Goal: Use online tool/utility: Use online tool/utility

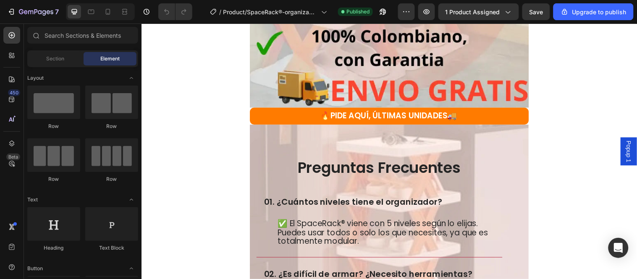
scroll to position [1148, 0]
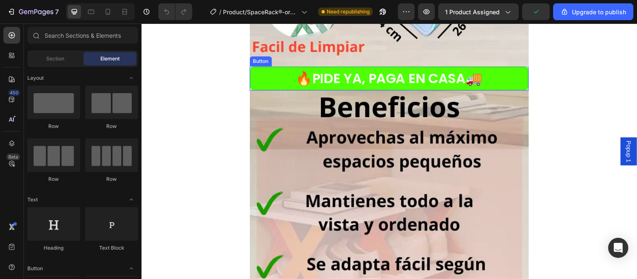
click at [486, 75] on button "🔥PIDE YA, PAGA EN CASA🚚" at bounding box center [392, 79] width 283 height 24
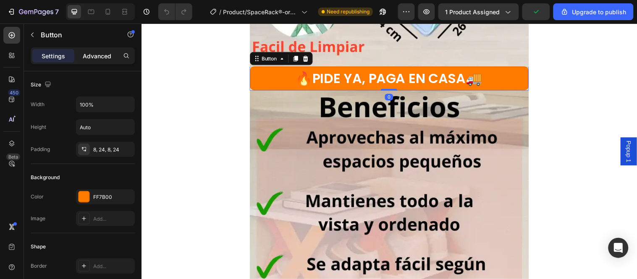
click at [101, 52] on p "Advanced" at bounding box center [97, 56] width 29 height 9
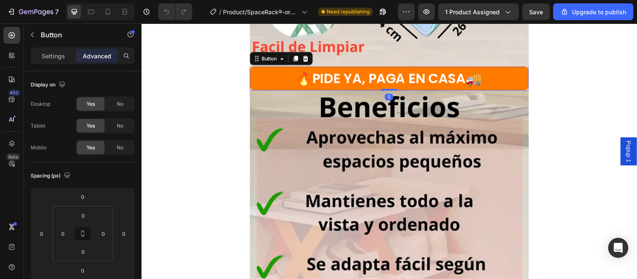
scroll to position [351, 0]
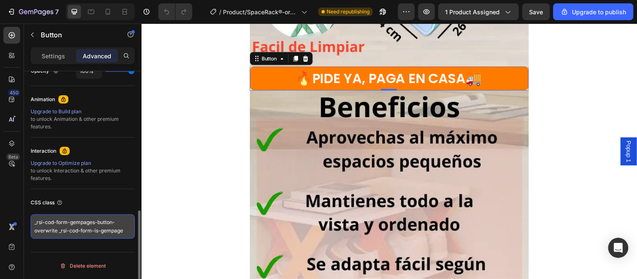
click at [126, 230] on textarea "_rsi-cod-form-gempages-button-overwrite _rsi-cod-form-is-gempage" at bounding box center [83, 226] width 104 height 24
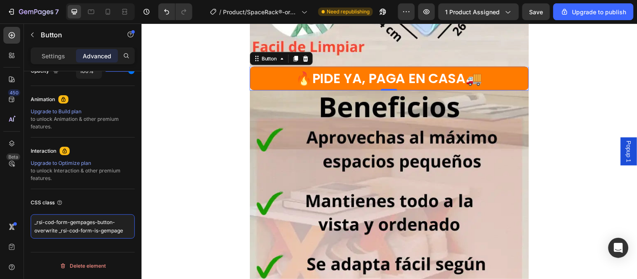
drag, startPoint x: 34, startPoint y: 222, endPoint x: 127, endPoint y: 234, distance: 93.5
click at [127, 0] on body "7 / Product/SpaceRack®-organizador de 5 niveles Need republishing Preview 1 pro…" at bounding box center [318, 0] width 637 height 0
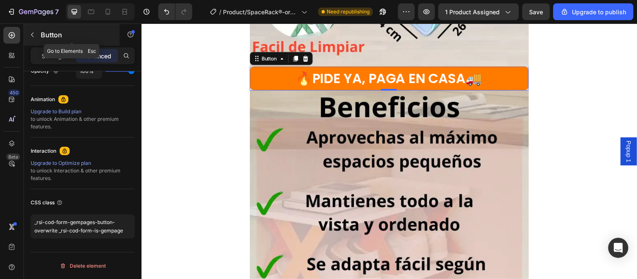
click at [29, 34] on icon "button" at bounding box center [32, 34] width 7 height 7
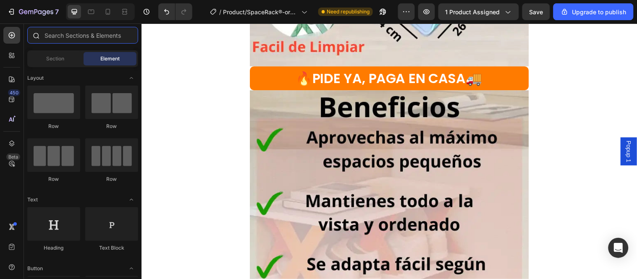
click at [71, 31] on input "text" at bounding box center [82, 35] width 111 height 17
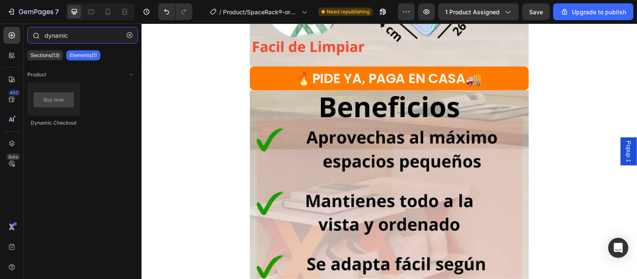
type input "dynamic"
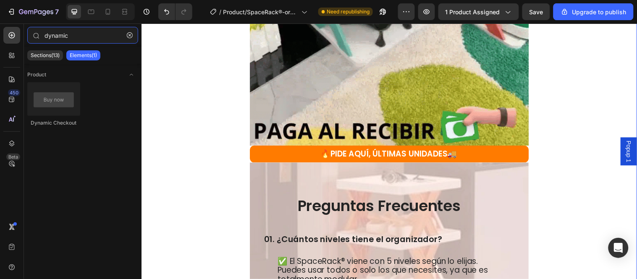
scroll to position [1614, 0]
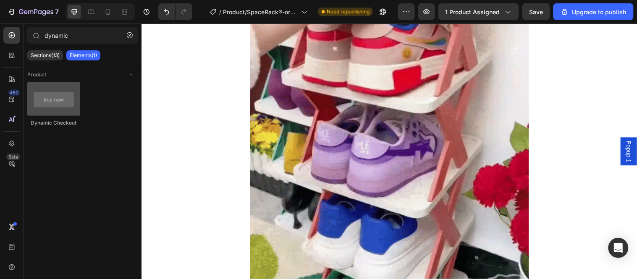
click at [68, 101] on div at bounding box center [53, 99] width 53 height 34
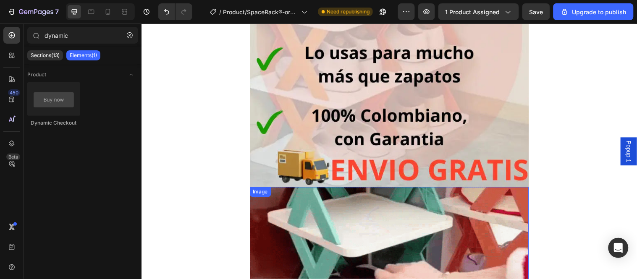
scroll to position [1148, 0]
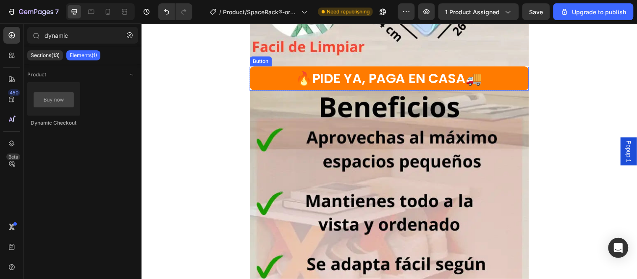
click at [260, 72] on button "🔥PIDE YA, PAGA EN CASA🚚" at bounding box center [392, 79] width 283 height 24
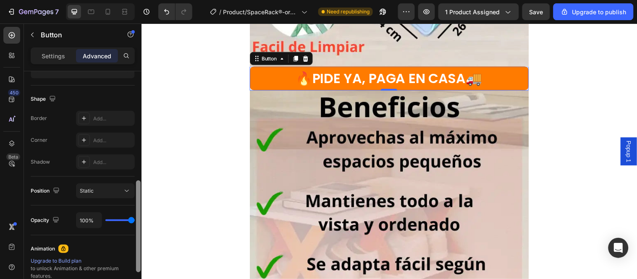
scroll to position [231, 0]
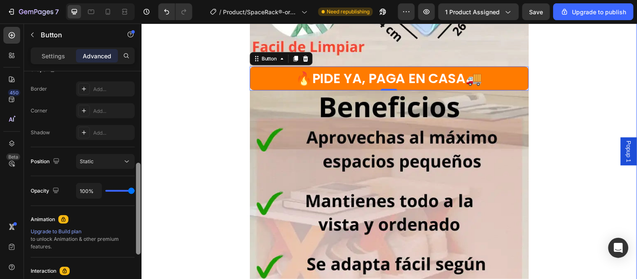
drag, startPoint x: 280, startPoint y: 206, endPoint x: 142, endPoint y: 102, distance: 173.5
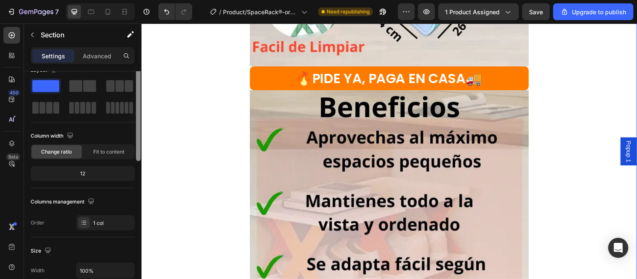
scroll to position [0, 0]
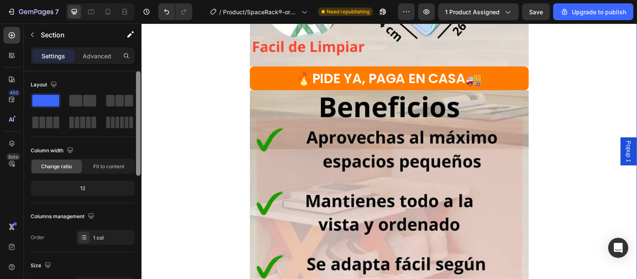
drag, startPoint x: 140, startPoint y: 140, endPoint x: 133, endPoint y: 63, distance: 77.5
click at [134, 67] on div "Settings Advanced Layout Column width Change ratio Fit to content 12 Columns ma…" at bounding box center [83, 175] width 118 height 256
click at [59, 55] on p "Settings" at bounding box center [54, 56] width 24 height 9
click at [93, 55] on p "Advanced" at bounding box center [97, 56] width 29 height 9
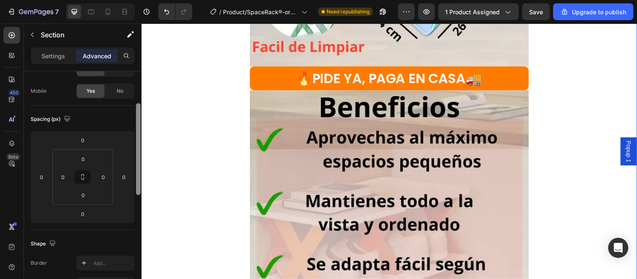
scroll to position [71, 0]
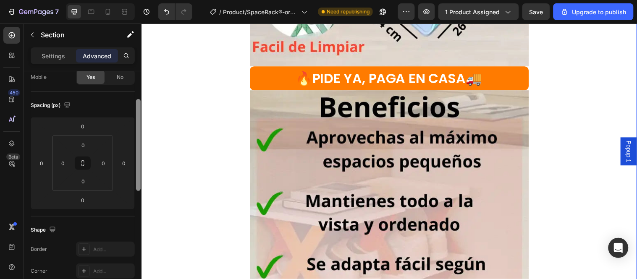
drag, startPoint x: 278, startPoint y: 141, endPoint x: 151, endPoint y: 188, distance: 135.7
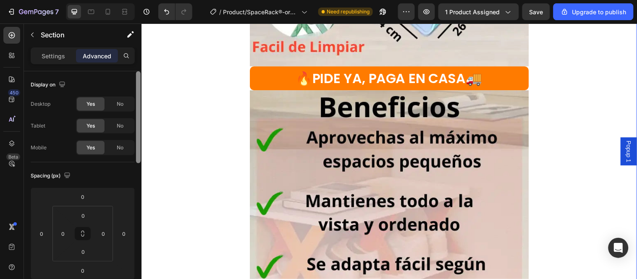
click at [569, 243] on div "Image $69.900 Product Price Product Price $155.600 Product Price Product Price …" at bounding box center [393, 46] width 504 height 2309
